Goal: Task Accomplishment & Management: Use online tool/utility

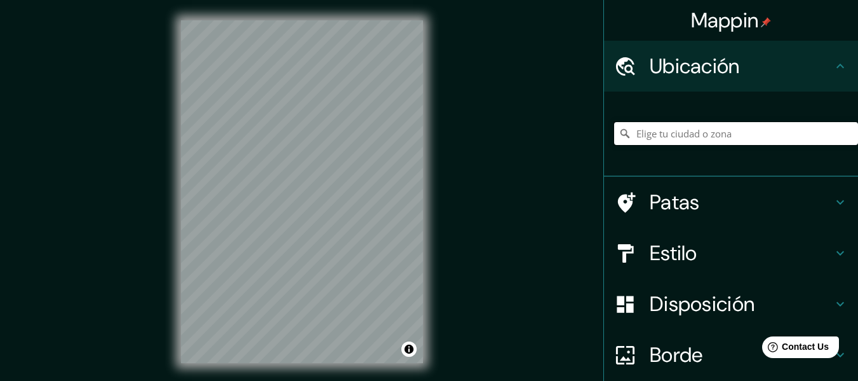
click at [761, 128] on input "Elige tu ciudad o zona" at bounding box center [736, 133] width 244 height 23
paste input "[STREET_ADDRESS][PERSON_NAME]"
click at [688, 255] on font "Estilo" at bounding box center [674, 253] width 48 height 27
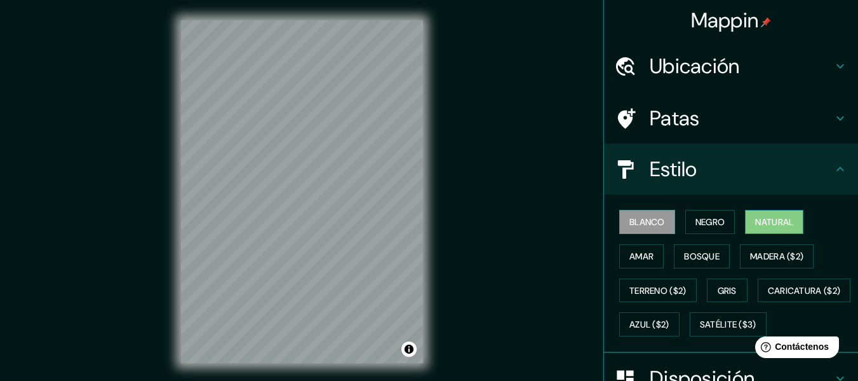
click at [755, 228] on font "Natural" at bounding box center [774, 221] width 38 height 17
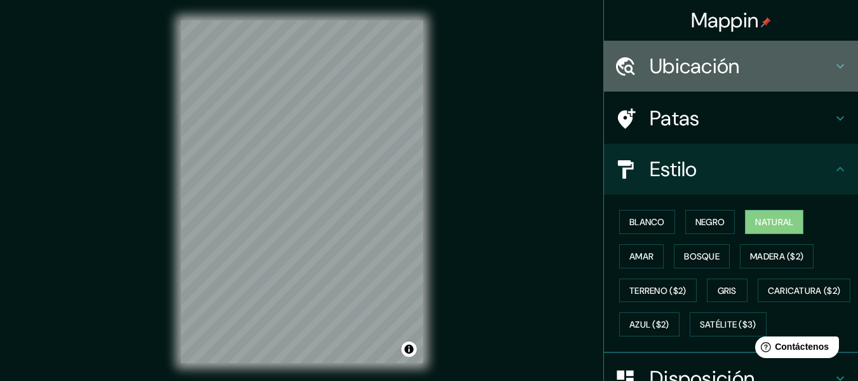
click at [762, 69] on h4 "Ubicación" at bounding box center [741, 65] width 183 height 25
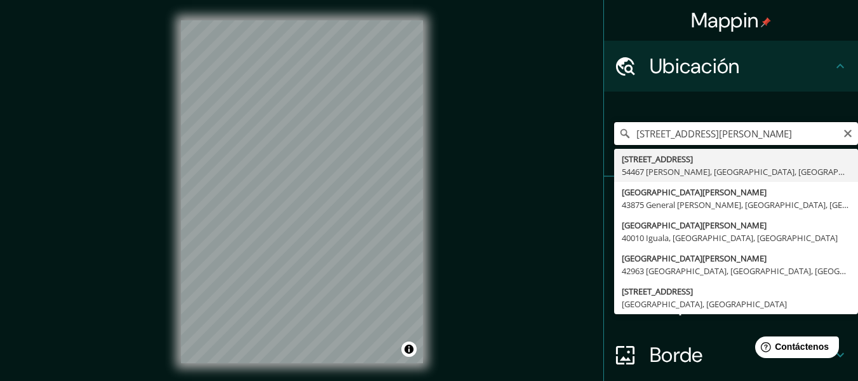
scroll to position [0, 165]
drag, startPoint x: 782, startPoint y: 137, endPoint x: 846, endPoint y: 137, distance: 64.2
click at [846, 137] on input "[STREET_ADDRESS][PERSON_NAME]" at bounding box center [736, 133] width 244 height 23
click at [749, 133] on input "[STREET_ADDRESS][PERSON_NAME]" at bounding box center [736, 133] width 244 height 23
drag, startPoint x: 754, startPoint y: 140, endPoint x: 788, endPoint y: 144, distance: 35.2
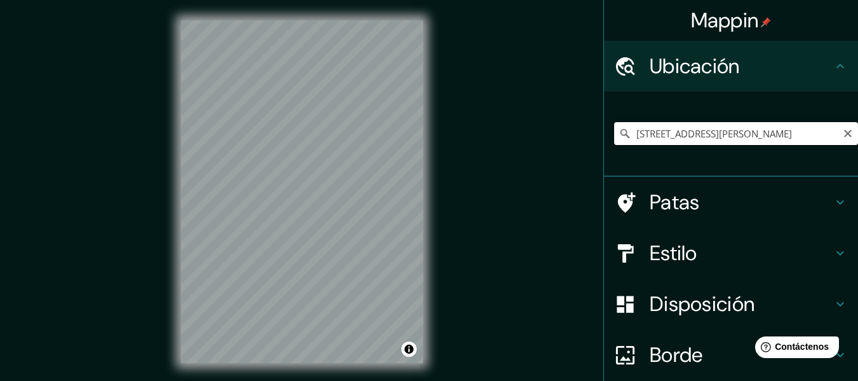
click at [790, 133] on input "[STREET_ADDRESS][PERSON_NAME]" at bounding box center [736, 133] width 244 height 23
click at [760, 135] on input "[STREET_ADDRESS][PERSON_NAME]" at bounding box center [736, 133] width 244 height 23
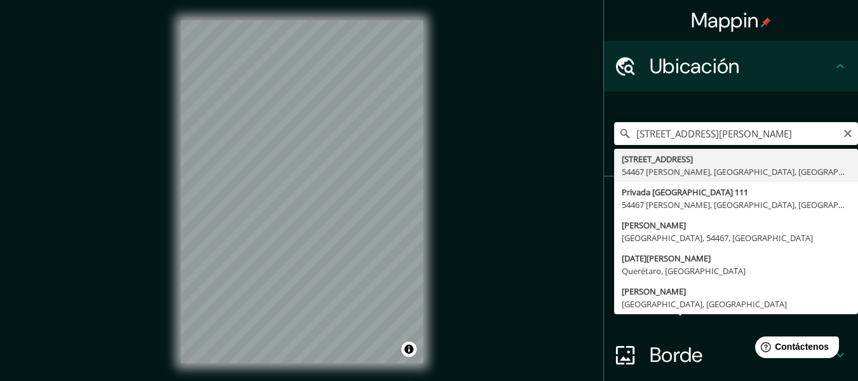
scroll to position [0, 119]
click at [776, 133] on input "[STREET_ADDRESS][PERSON_NAME]" at bounding box center [736, 133] width 244 height 23
click at [675, 132] on input "[STREET_ADDRESS][PERSON_NAME]" at bounding box center [736, 133] width 244 height 23
click at [677, 132] on input "[STREET_ADDRESS][PERSON_NAME]" at bounding box center [736, 133] width 244 height 23
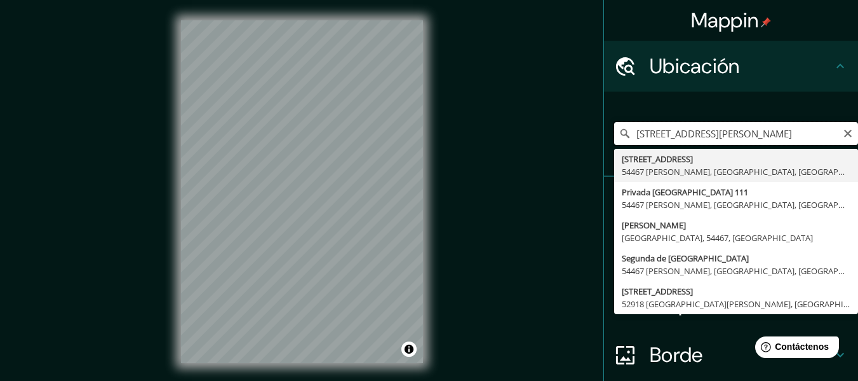
click at [677, 132] on input "[STREET_ADDRESS][PERSON_NAME]" at bounding box center [736, 133] width 244 height 23
click at [679, 130] on input "[STREET_ADDRESS][PERSON_NAME]" at bounding box center [736, 133] width 244 height 23
click at [680, 130] on input "[STREET_ADDRESS][PERSON_NAME]" at bounding box center [736, 133] width 244 height 23
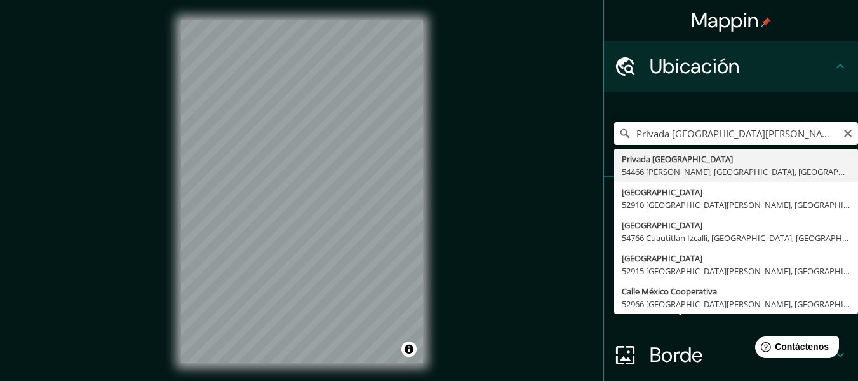
click at [664, 137] on input "Privada [GEOGRAPHIC_DATA][PERSON_NAME], [GEOGRAPHIC_DATA], [GEOGRAPHIC_DATA]" at bounding box center [736, 133] width 244 height 23
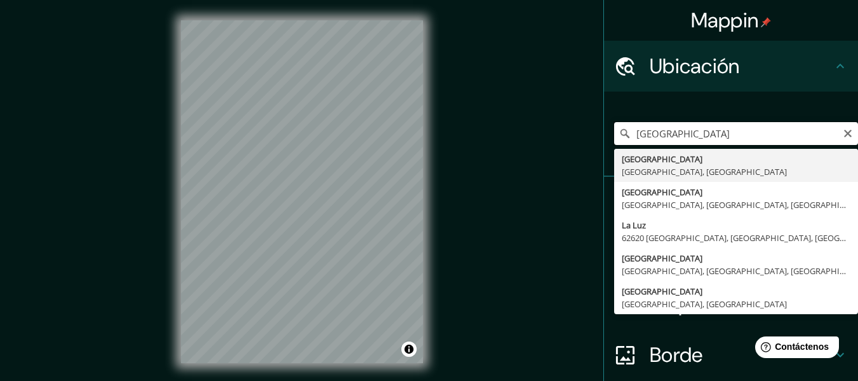
click at [767, 133] on input "[GEOGRAPHIC_DATA]" at bounding box center [736, 133] width 244 height 23
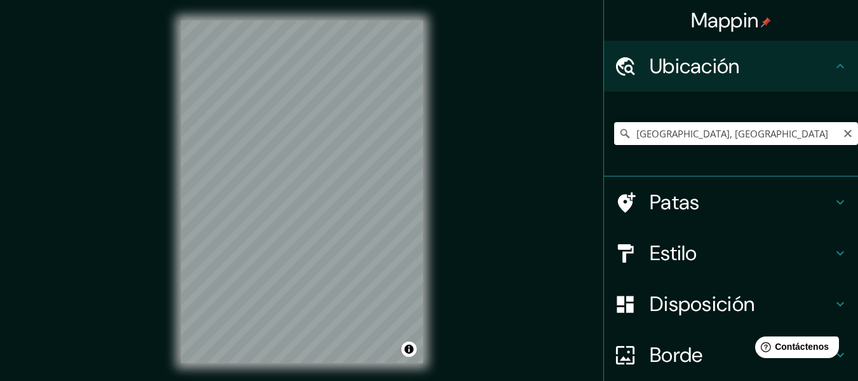
click at [675, 131] on input "[GEOGRAPHIC_DATA], [GEOGRAPHIC_DATA]" at bounding box center [736, 133] width 244 height 23
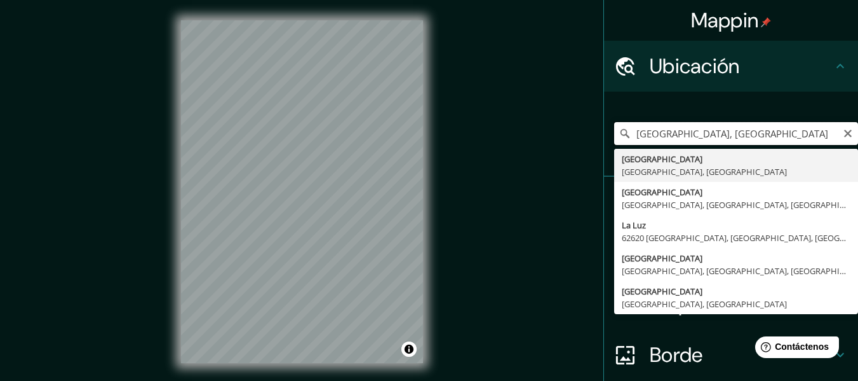
click at [675, 131] on input "[GEOGRAPHIC_DATA], [GEOGRAPHIC_DATA]" at bounding box center [736, 133] width 244 height 23
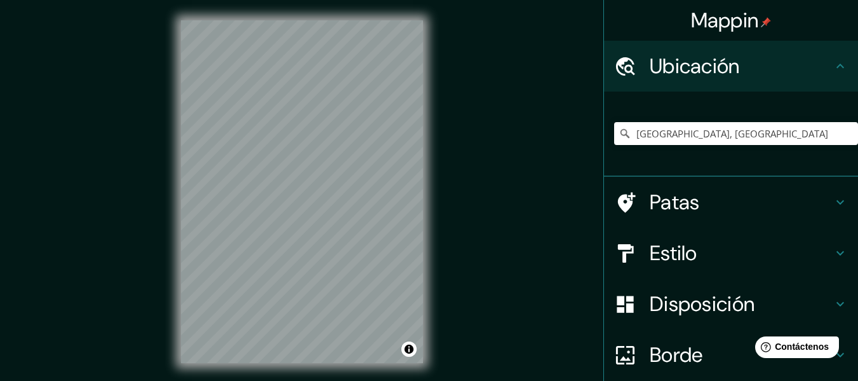
click at [440, 85] on div "© Mapbox © OpenStreetMap Improve this map" at bounding box center [302, 191] width 283 height 383
click at [481, 167] on div "Mappin Ubicación [GEOGRAPHIC_DATA], [GEOGRAPHIC_DATA][PERSON_NAME], [GEOGRAPHIC…" at bounding box center [429, 201] width 858 height 403
click at [494, 163] on div "Mappin Ubicación [GEOGRAPHIC_DATA], [GEOGRAPHIC_DATA][PERSON_NAME], [GEOGRAPHIC…" at bounding box center [429, 201] width 858 height 403
click at [400, 380] on html "Mappin Ubicación [GEOGRAPHIC_DATA], [GEOGRAPHIC_DATA][PERSON_NAME], [GEOGRAPHIC…" at bounding box center [429, 190] width 858 height 381
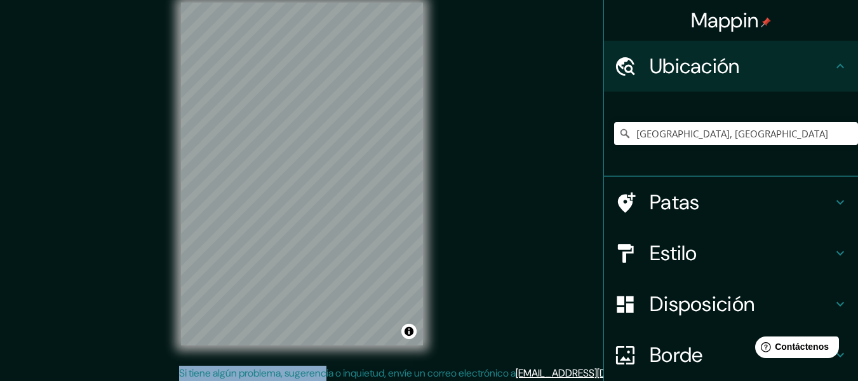
scroll to position [23, 0]
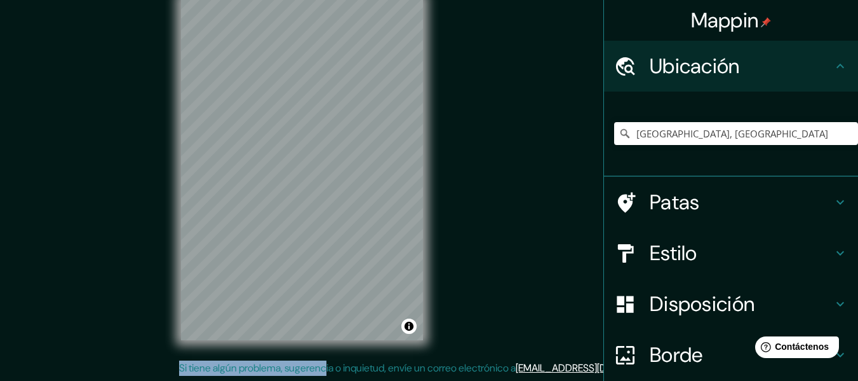
drag, startPoint x: 316, startPoint y: 367, endPoint x: 355, endPoint y: 386, distance: 43.2
click at [355, 358] on html "Mappin Ubicación [GEOGRAPHIC_DATA], [GEOGRAPHIC_DATA][PERSON_NAME], [GEOGRAPHIC…" at bounding box center [429, 167] width 858 height 381
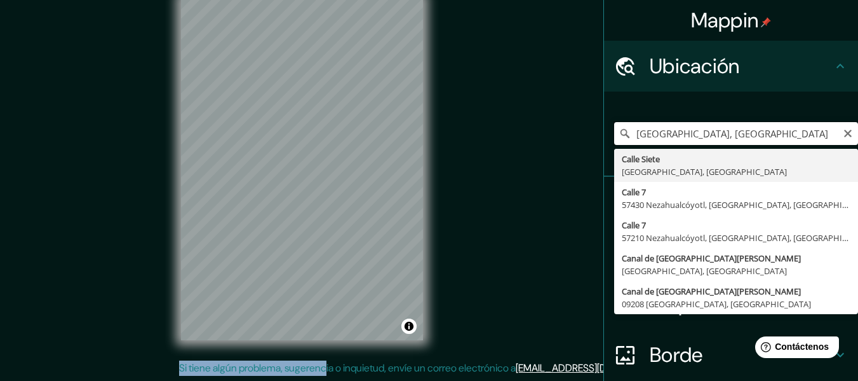
click at [699, 140] on input "[GEOGRAPHIC_DATA], [GEOGRAPHIC_DATA]" at bounding box center [736, 133] width 244 height 23
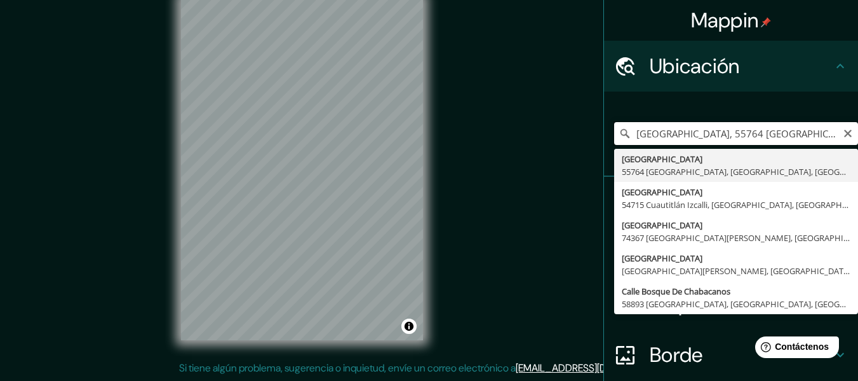
scroll to position [0, 0]
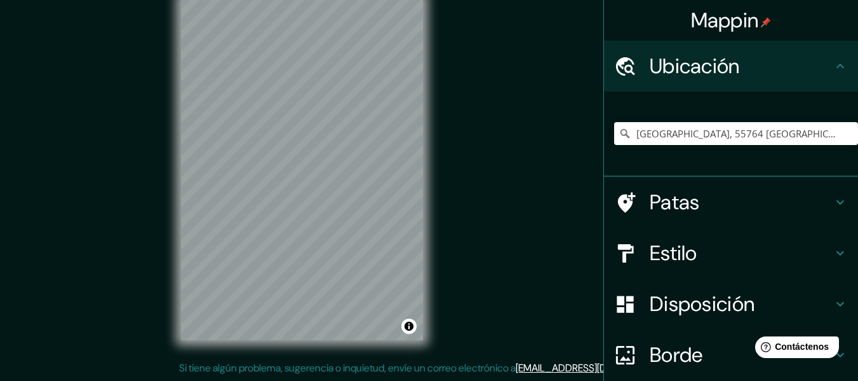
click at [423, 146] on div "© Mapbox © OpenStreetMap Improve this map" at bounding box center [302, 168] width 283 height 383
click at [707, 133] on input "[GEOGRAPHIC_DATA], 55764 [GEOGRAPHIC_DATA], [GEOGRAPHIC_DATA], [GEOGRAPHIC_DATA]" at bounding box center [736, 133] width 244 height 23
drag, startPoint x: 741, startPoint y: 133, endPoint x: 829, endPoint y: 140, distance: 88.0
click at [829, 140] on input "[GEOGRAPHIC_DATA], 55764 [GEOGRAPHIC_DATA], [GEOGRAPHIC_DATA], [GEOGRAPHIC_DATA]" at bounding box center [736, 133] width 244 height 23
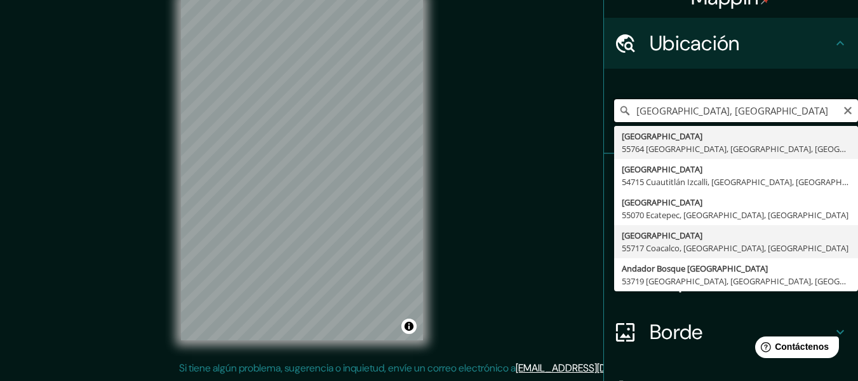
scroll to position [0, 0]
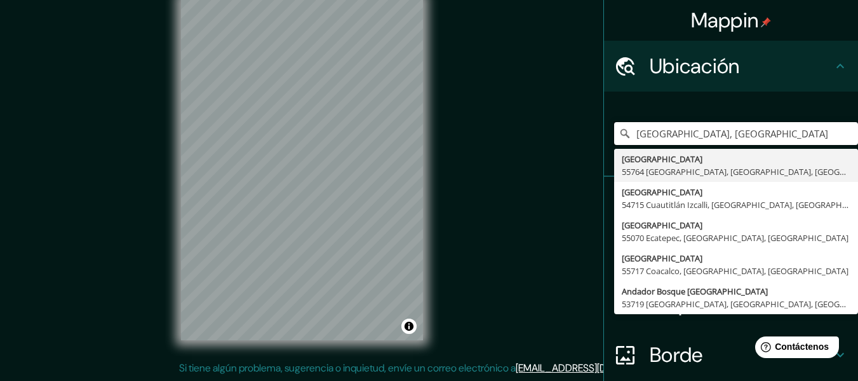
type input "[GEOGRAPHIC_DATA], [GEOGRAPHIC_DATA]"
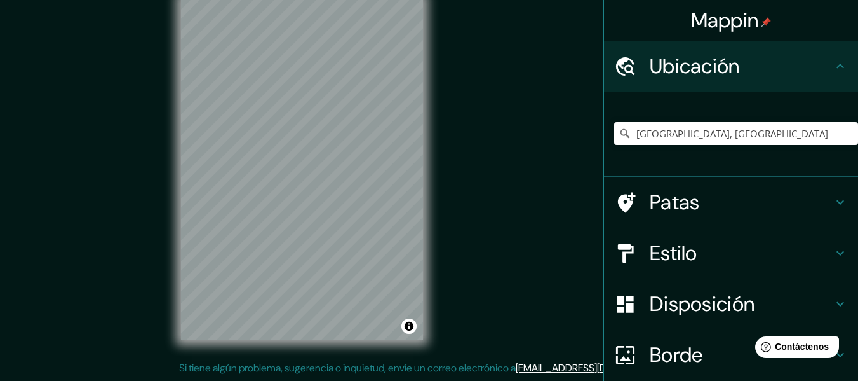
click at [628, 101] on div "Mappin Ubicación [GEOGRAPHIC_DATA], [GEOGRAPHIC_DATA] [GEOGRAPHIC_DATA] 55764 […" at bounding box center [429, 178] width 858 height 403
click at [691, 245] on h4 "Estilo" at bounding box center [741, 252] width 183 height 25
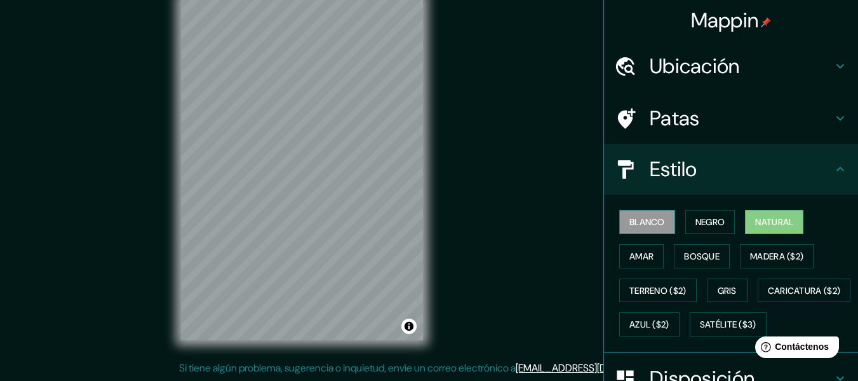
click at [665, 223] on button "Blanco" at bounding box center [647, 222] width 56 height 24
click at [697, 219] on font "Negro" at bounding box center [711, 221] width 30 height 11
